Goal: Information Seeking & Learning: Learn about a topic

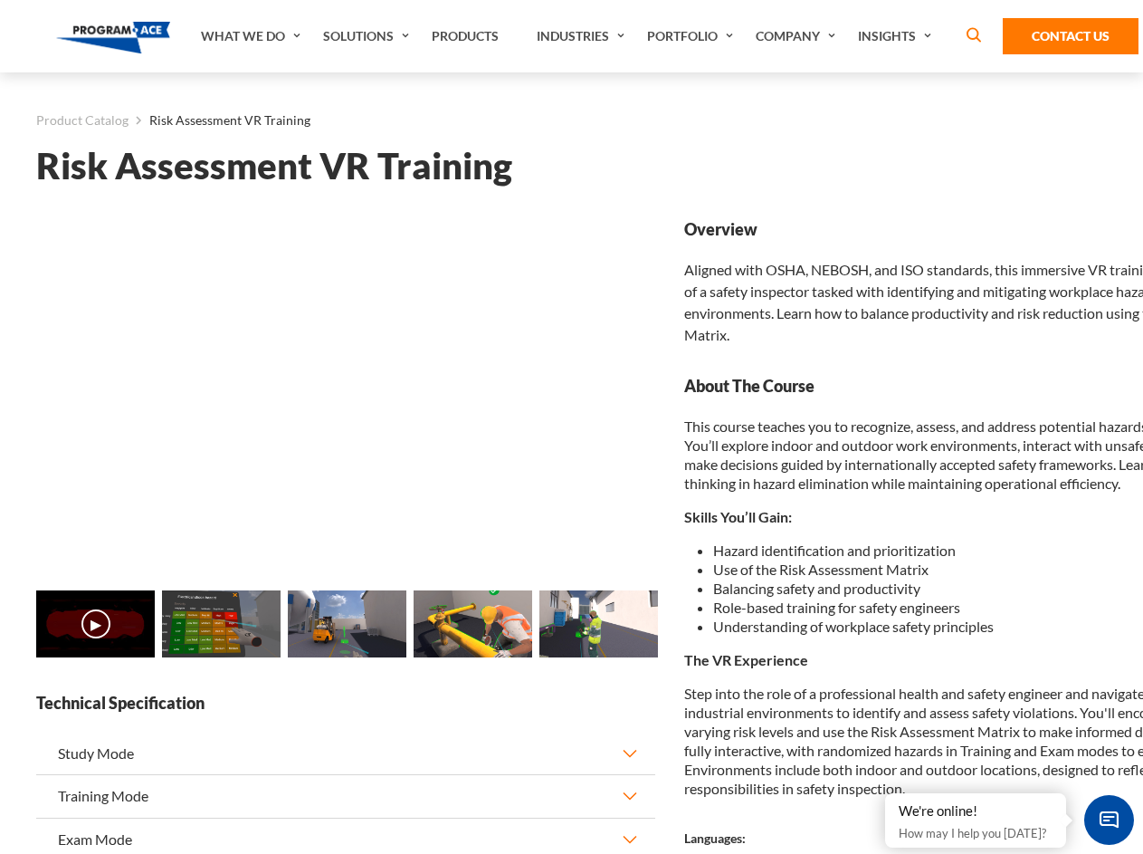
click at [368, 36] on link "Solutions" at bounding box center [368, 36] width 109 height 72
click at [0, 0] on div "AI & Computer Vision Solutions Computer Vision Quality Control AI tools for fas…" at bounding box center [0, 0] width 0 height 0
click at [0, 0] on div "AI & Computer Vision Solutions Virtual Training Solutions Virtual Tour Solution…" at bounding box center [0, 0] width 0 height 0
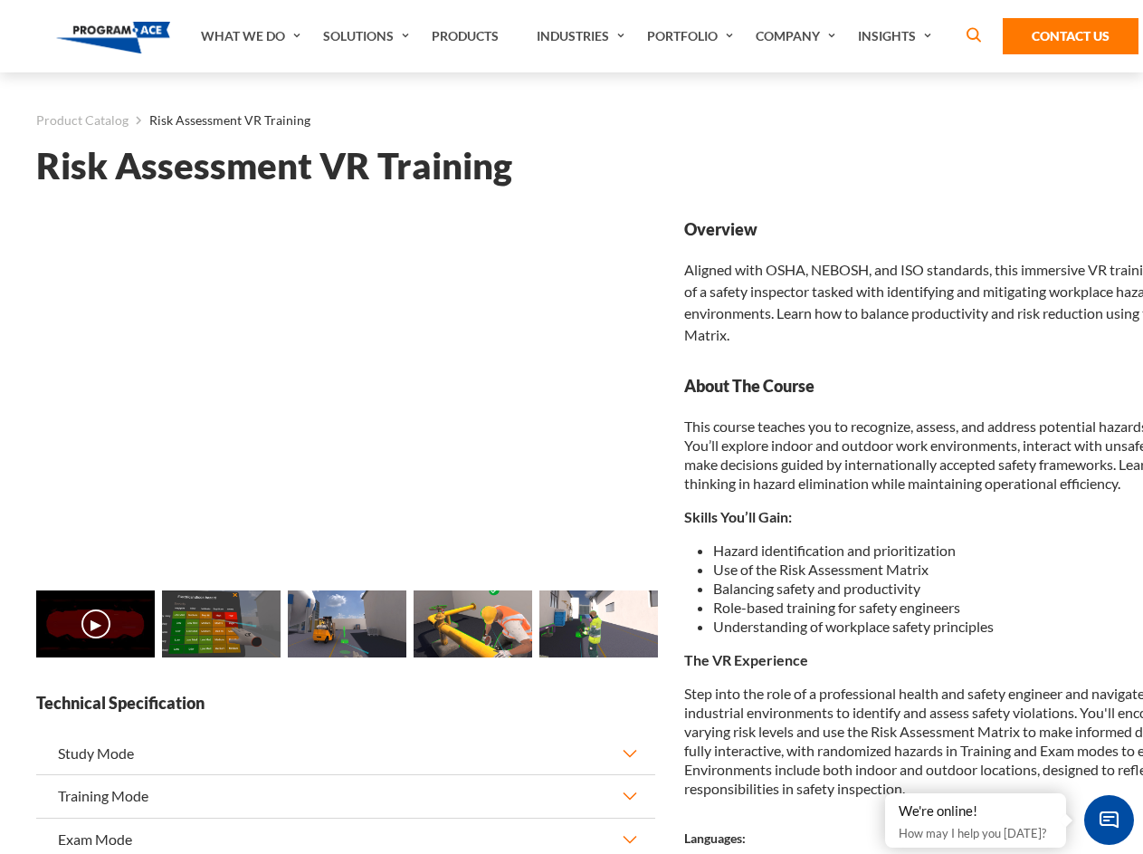
click at [0, 0] on div "AI & Computer Vision Solutions Virtual Training Solutions Virtual Tour Solution…" at bounding box center [0, 0] width 0 height 0
click at [0, 0] on div "AI & Computer Vision Solutions Computer Vision Quality Control AI tools for fas…" at bounding box center [0, 0] width 0 height 0
